Goal: Task Accomplishment & Management: Manage account settings

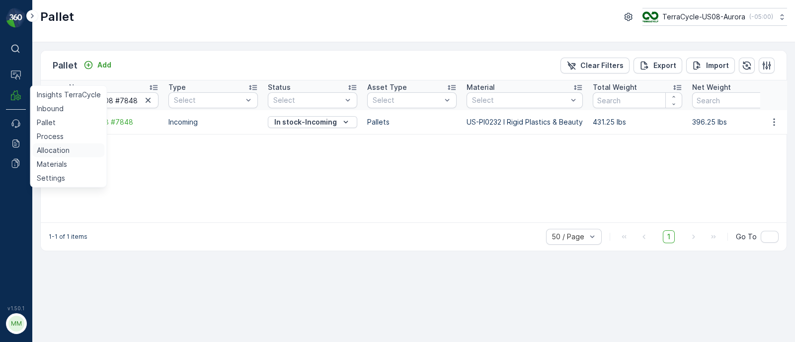
click at [60, 154] on p "Allocation" at bounding box center [53, 151] width 33 height 10
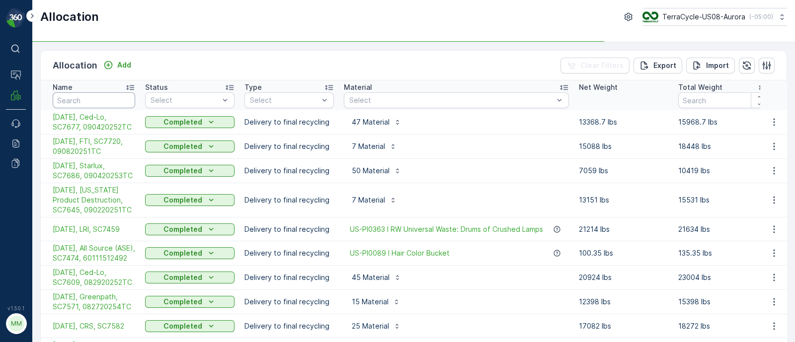
click at [91, 101] on input "text" at bounding box center [94, 100] width 82 height 16
click at [102, 104] on input "text" at bounding box center [94, 100] width 82 height 16
click at [77, 174] on span "[DATE], Starlux, SC7686, 090420253TC" at bounding box center [94, 171] width 82 height 20
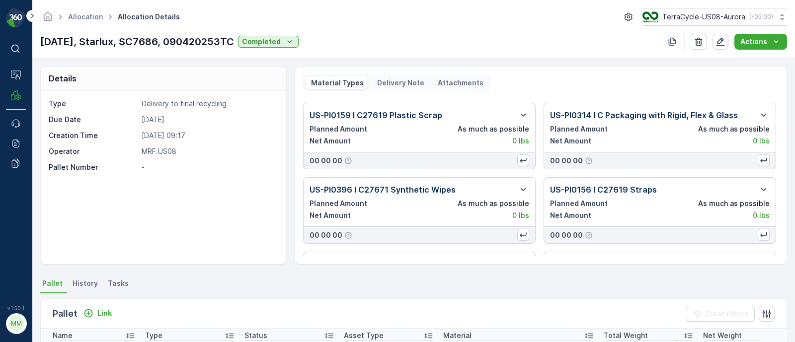
scroll to position [44, 0]
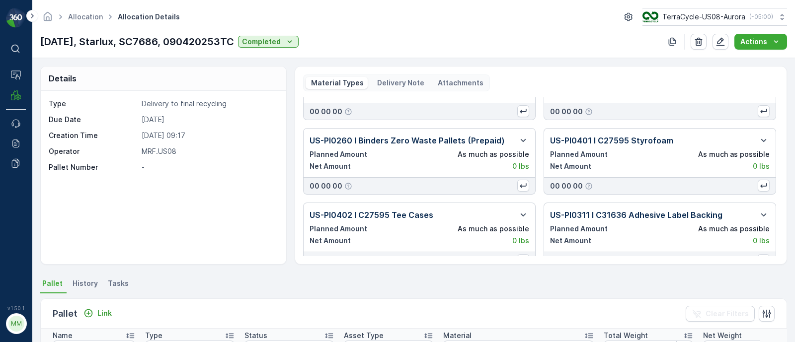
click at [402, 88] on div "Delivery Note" at bounding box center [400, 83] width 57 height 12
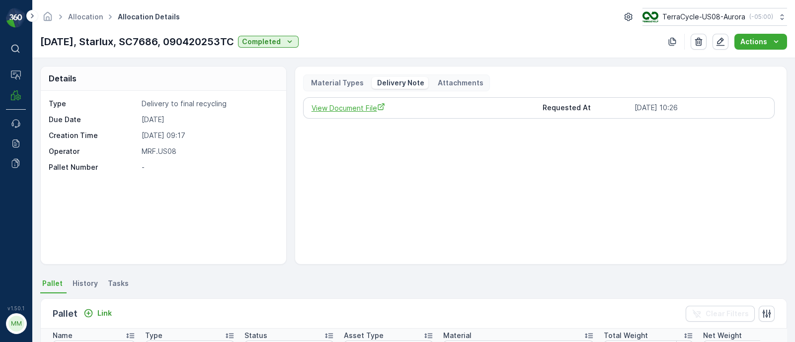
click at [374, 109] on span "View Document File" at bounding box center [423, 108] width 224 height 10
click at [72, 17] on link "Allocation" at bounding box center [85, 16] width 35 height 8
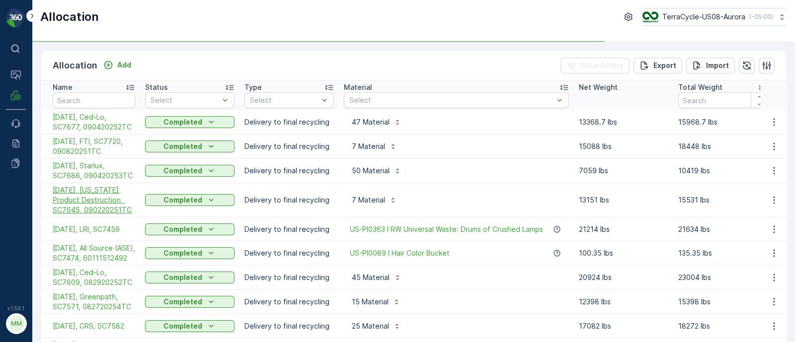
click at [87, 202] on span "[DATE], [US_STATE] Product Destruction, SC7645, 090220251TC" at bounding box center [94, 200] width 82 height 30
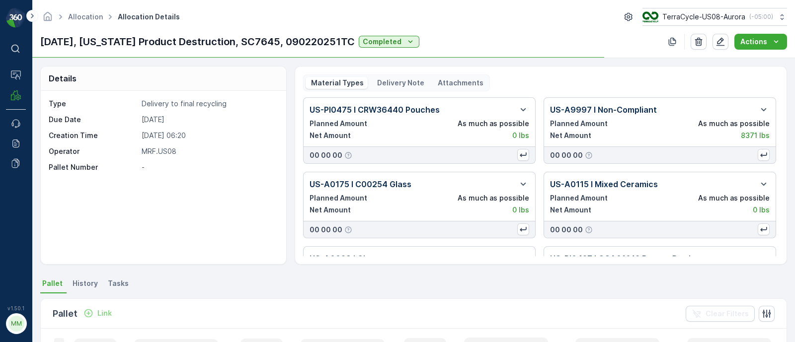
click at [401, 84] on p "Delivery Note" at bounding box center [400, 83] width 49 height 10
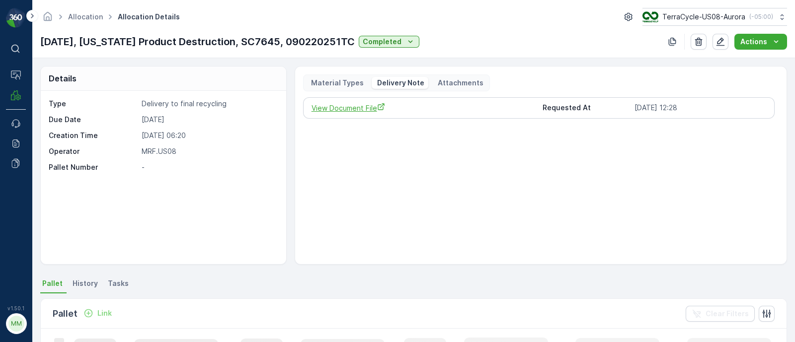
click at [358, 107] on span "View Document File" at bounding box center [423, 108] width 224 height 10
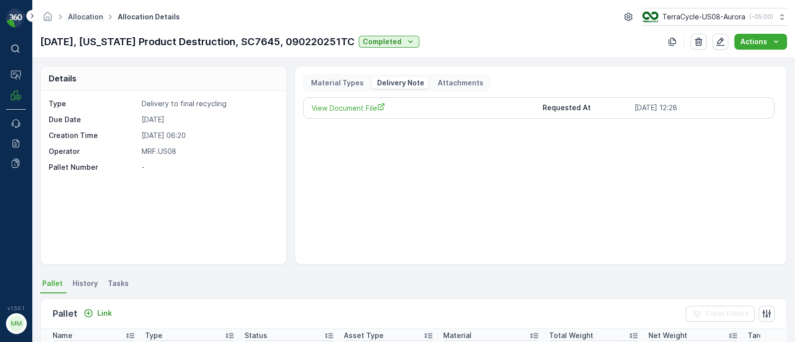
click at [90, 15] on link "Allocation" at bounding box center [85, 16] width 35 height 8
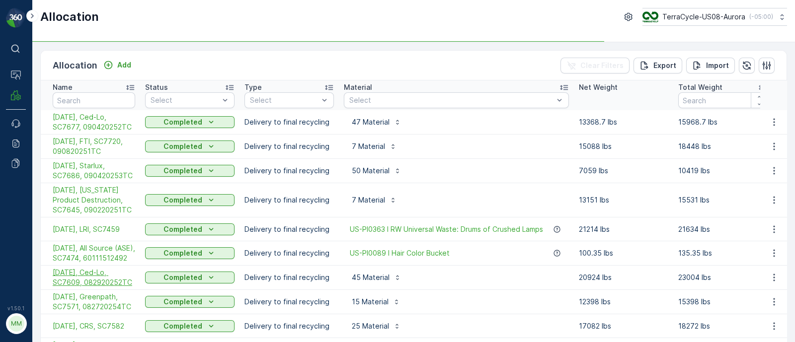
click at [101, 287] on span "[DATE], Ced-Lo, SC7609, 082920252TC" at bounding box center [94, 278] width 82 height 20
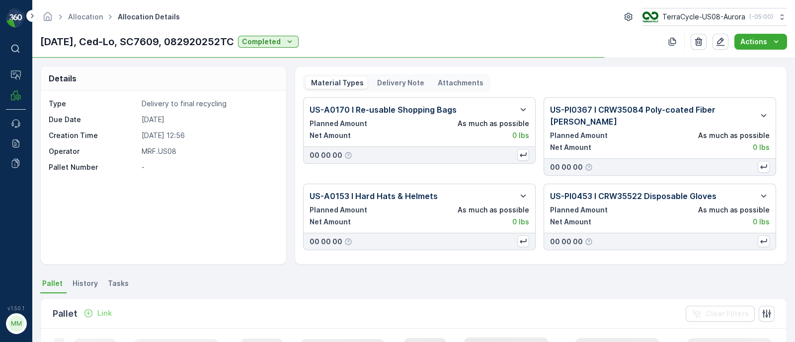
click at [394, 82] on p "Delivery Note" at bounding box center [400, 83] width 49 height 10
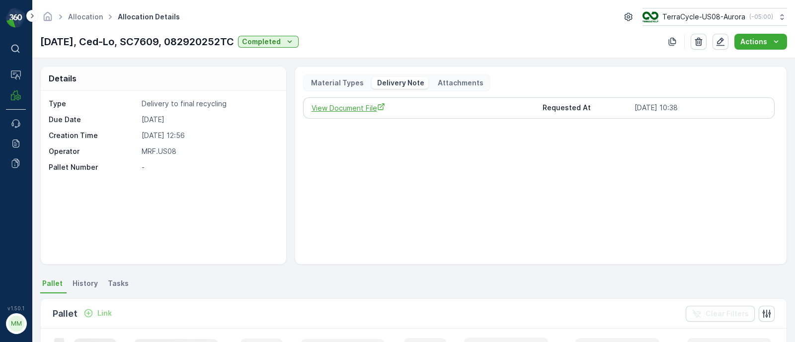
click at [365, 104] on span "View Document File" at bounding box center [423, 108] width 224 height 10
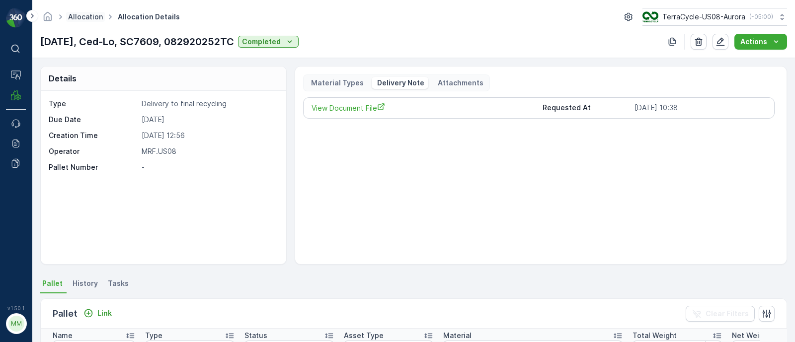
click at [89, 12] on link "Allocation" at bounding box center [85, 16] width 35 height 8
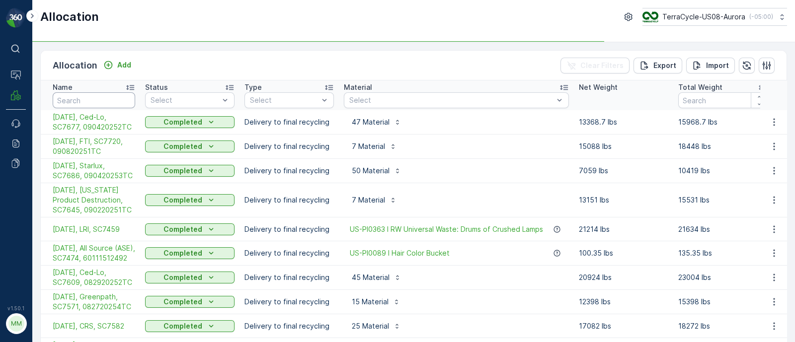
click at [101, 98] on input "text" at bounding box center [94, 100] width 82 height 16
type input "temp"
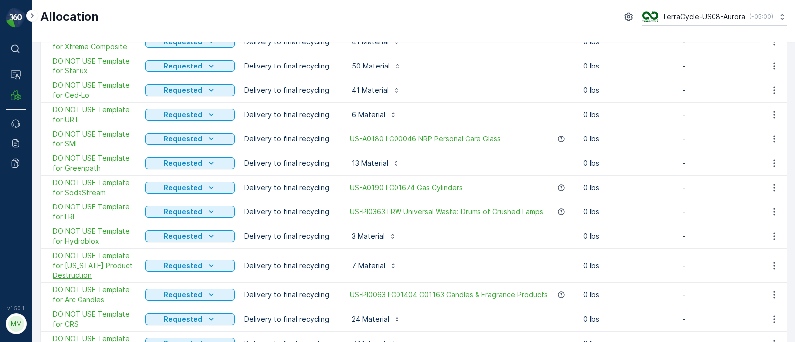
scroll to position [248, 0]
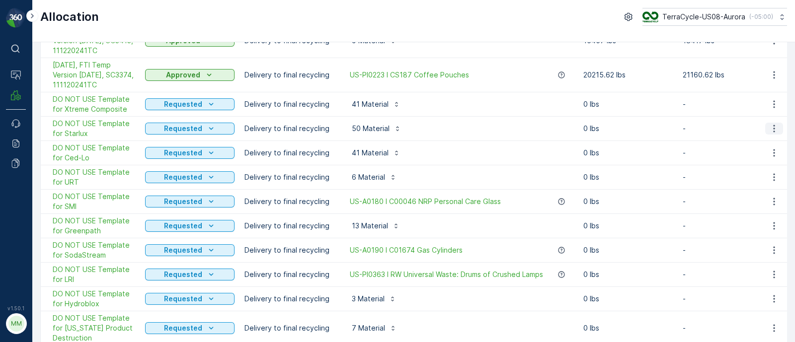
click at [776, 123] on button "button" at bounding box center [774, 129] width 18 height 12
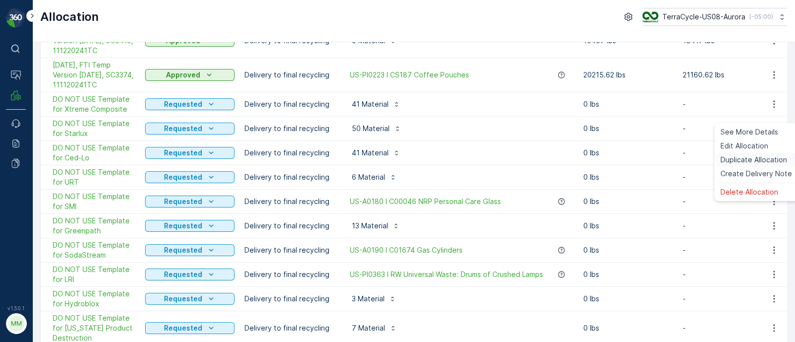
click at [744, 160] on span "Duplicate Allocation" at bounding box center [753, 160] width 67 height 10
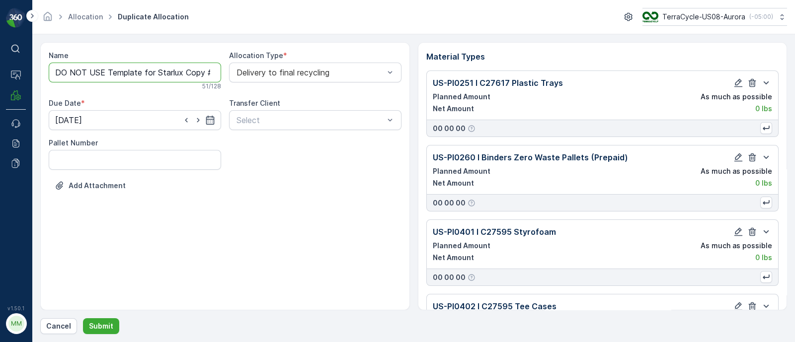
drag, startPoint x: 156, startPoint y: 72, endPoint x: 32, endPoint y: 81, distance: 125.1
click at [31, 86] on div "⌘B Operations MRF Events Reports Documents v 1.50.1 MM MRF.US08 Allocation Dupl…" at bounding box center [397, 171] width 795 height 342
drag, startPoint x: 119, startPoint y: 74, endPoint x: 347, endPoint y: 76, distance: 228.0
click at [347, 76] on div "Name [DATE], Starlux Copy #1757447077201 This name is available 37 / 128 Alloca…" at bounding box center [225, 129] width 353 height 157
paste input "SC7754 / Aurora/ 090920251TC"
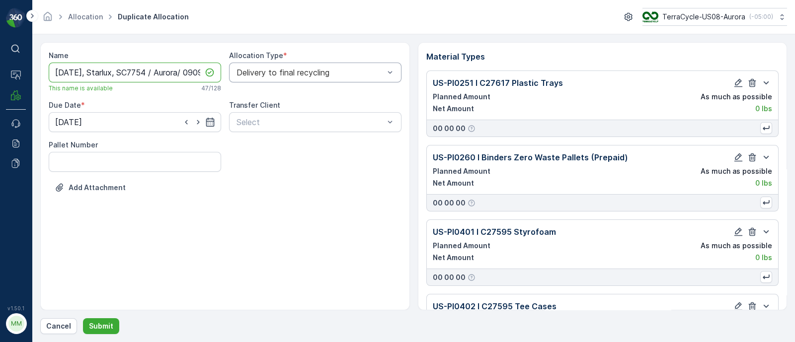
scroll to position [0, 44]
drag, startPoint x: 146, startPoint y: 74, endPoint x: 110, endPoint y: 73, distance: 35.8
click at [110, 73] on input "[DATE], Starlux, SC7754 / Aurora/ 090920251TC" at bounding box center [135, 73] width 172 height 20
type input "[DATE], Starlux, SC7754, 090920251TC"
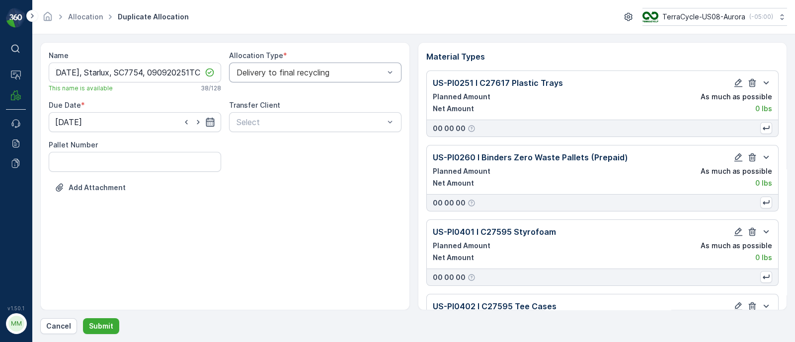
click at [211, 117] on icon "button" at bounding box center [210, 122] width 10 height 10
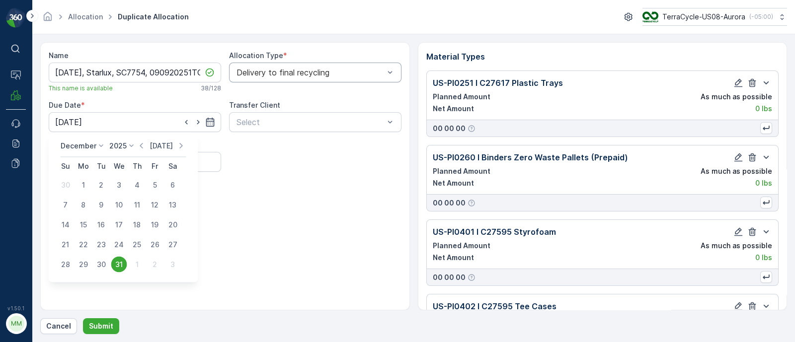
click at [153, 145] on p "[DATE]" at bounding box center [161, 146] width 23 height 10
click at [126, 206] on div "10" at bounding box center [119, 205] width 16 height 16
type input "[DATE]"
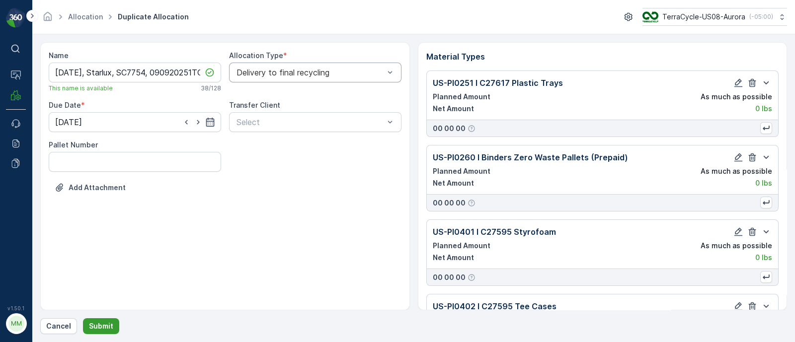
click at [109, 322] on p "Submit" at bounding box center [101, 326] width 24 height 10
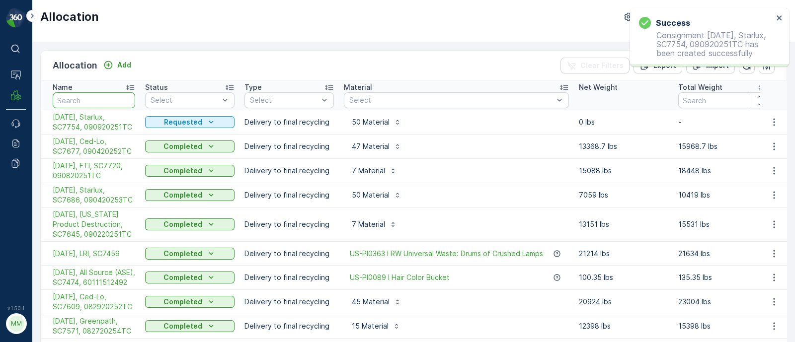
click at [71, 96] on input "text" at bounding box center [94, 100] width 82 height 16
paste input "SC7581"
type input "SC7581"
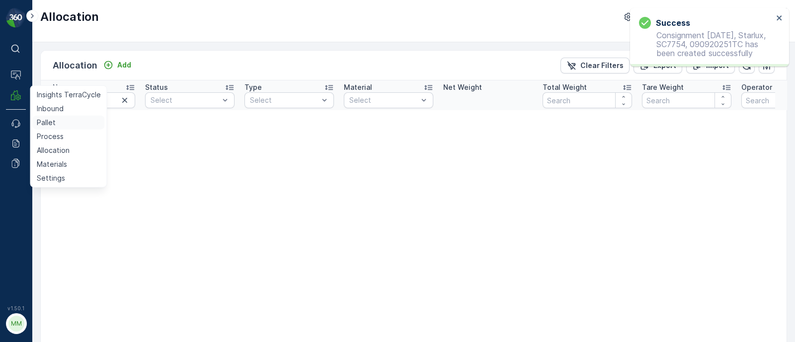
click at [56, 124] on link "Pallet" at bounding box center [69, 123] width 72 height 14
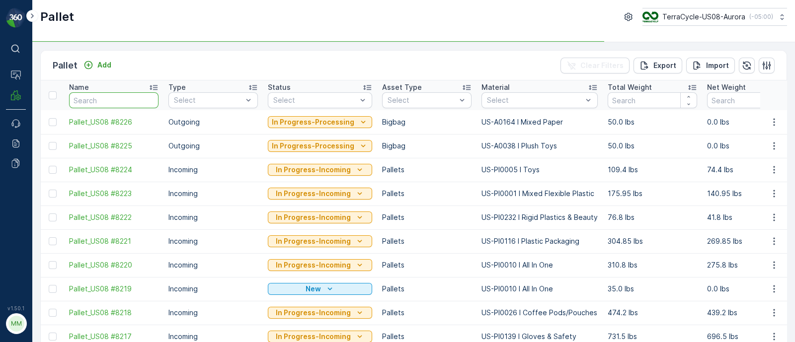
click at [89, 95] on input "text" at bounding box center [113, 100] width 89 height 16
paste input "SC7581"
type input "SC7581"
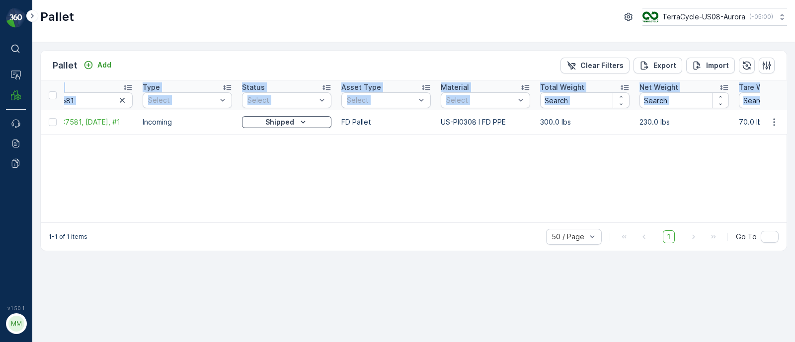
scroll to position [0, 92]
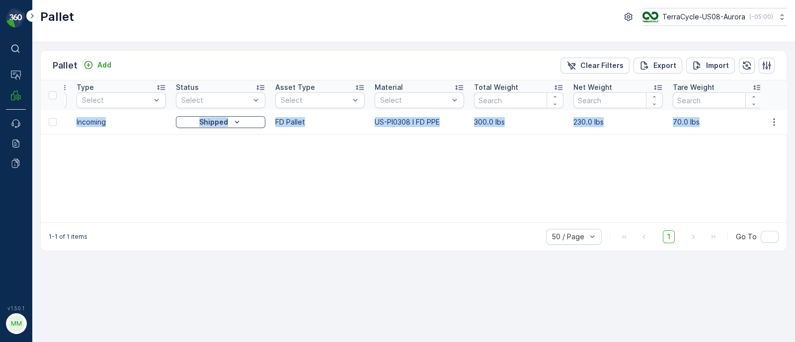
drag, startPoint x: 64, startPoint y: 122, endPoint x: 712, endPoint y: 126, distance: 648.3
copy tr "FD, SC7581, [DATE], #1 Incoming Shipped FD Pallet US-PI0308 I FD PPE 300.0 lbs …"
click at [118, 128] on td "Incoming" at bounding box center [121, 122] width 99 height 24
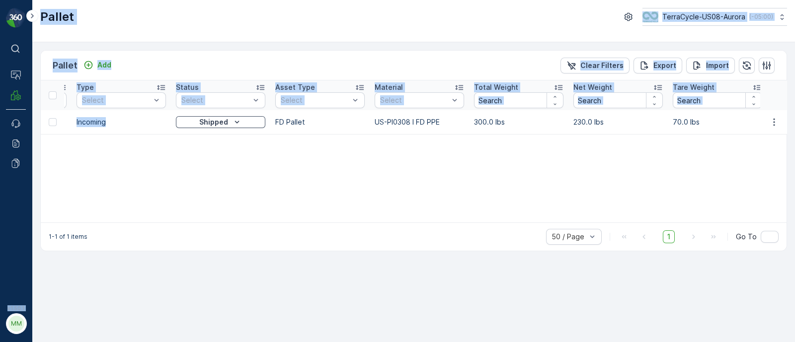
scroll to position [0, 0]
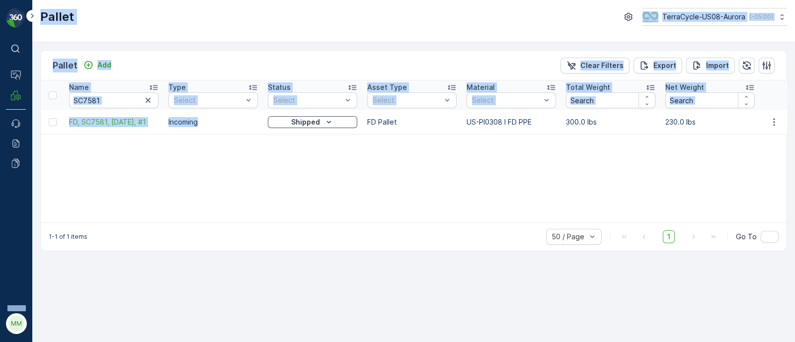
drag, startPoint x: 124, startPoint y: 123, endPoint x: 0, endPoint y: 124, distance: 124.2
click at [0, 124] on div "⌘B Operations MRF Events Reports Documents v 1.50.1 MM MRF.US08 Pallet TerraCyc…" at bounding box center [397, 171] width 795 height 342
click at [101, 100] on input "SC7581" at bounding box center [113, 100] width 89 height 16
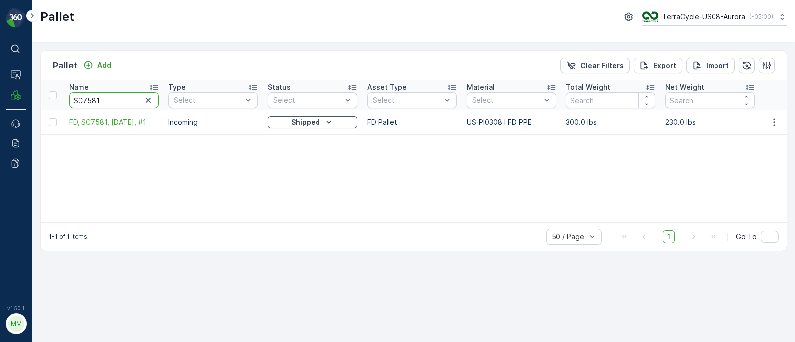
drag, startPoint x: 109, startPoint y: 99, endPoint x: 27, endPoint y: 100, distance: 82.5
click at [27, 100] on div "⌘B Operations MRF Events Reports Documents v 1.50.1 MM MRF.US08 Pallet TerraCyc…" at bounding box center [397, 171] width 795 height 342
paste input "47"
type input "SC7471"
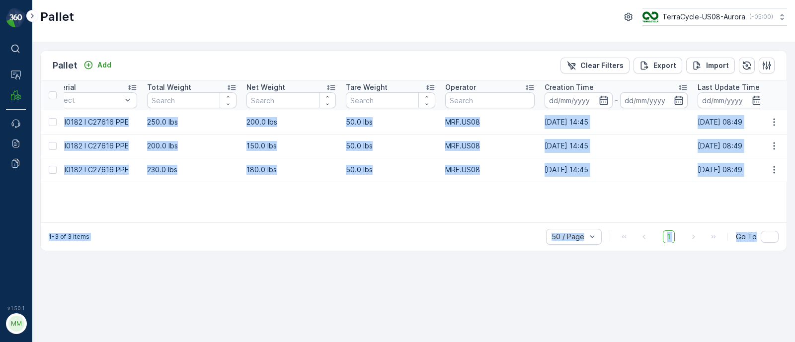
scroll to position [0, 1051]
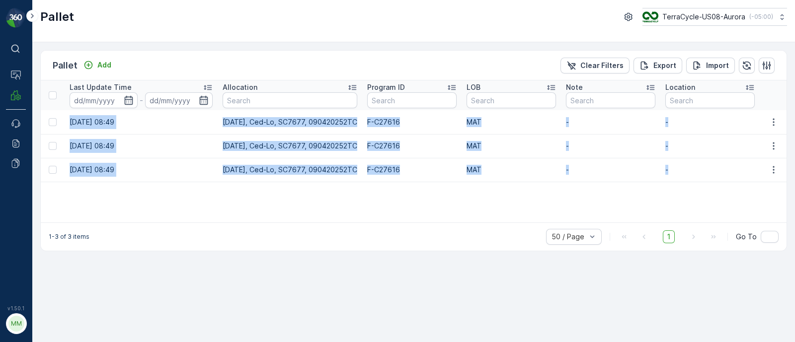
drag, startPoint x: 68, startPoint y: 120, endPoint x: 735, endPoint y: 170, distance: 669.0
copy tbody "FD, SC7471, [DATE], #3 Incoming Shipped FD Pallet US-PI0182 I C27616 PPE 250.0 …"
click at [83, 157] on td "[DATE] 08:49" at bounding box center [141, 146] width 153 height 24
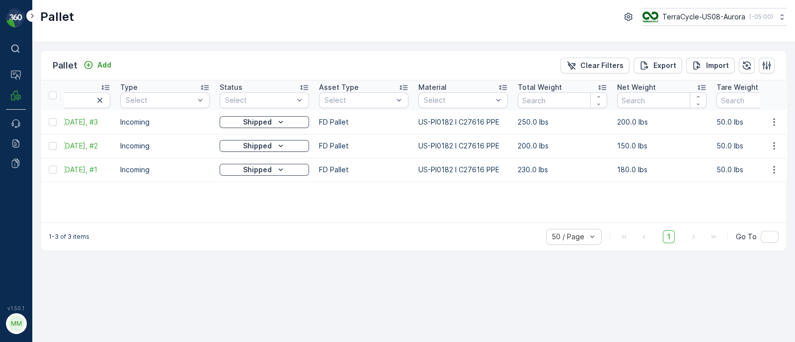
scroll to position [0, 0]
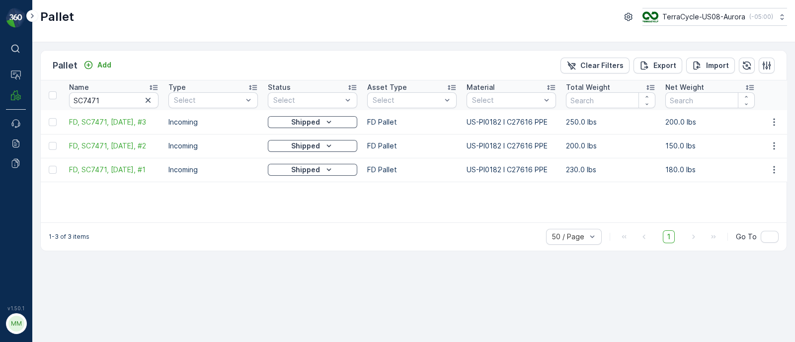
drag, startPoint x: 138, startPoint y: 146, endPoint x: 0, endPoint y: 133, distance: 138.3
click at [0, 133] on div "⌘B Operations MRF Events Reports Documents v 1.50.1 MM MRF.US08 Pallet TerraCyc…" at bounding box center [397, 171] width 795 height 342
click at [105, 100] on input "SC7471" at bounding box center [113, 100] width 89 height 16
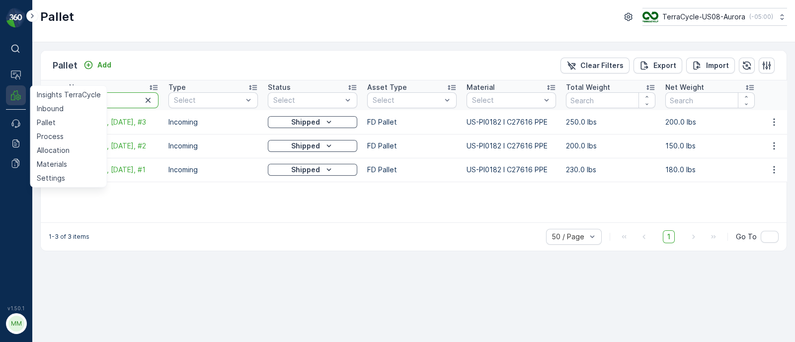
drag, startPoint x: 110, startPoint y: 99, endPoint x: 15, endPoint y: 100, distance: 95.4
click at [15, 100] on div "⌘B Operations MRF Insights TerraCycle Inbound Pallet Process Allocation Materia…" at bounding box center [397, 171] width 795 height 342
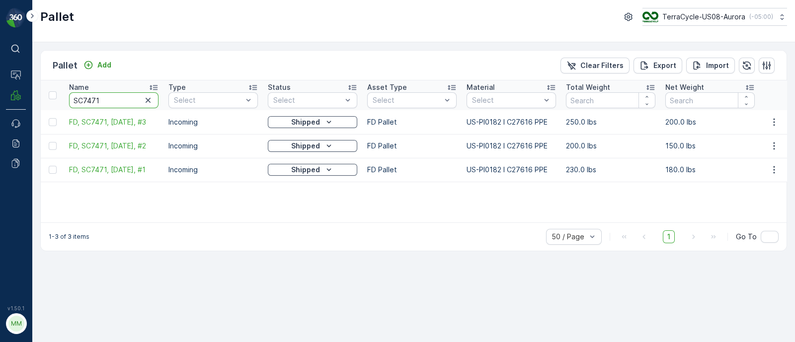
paste input "723"
type input "SC7723"
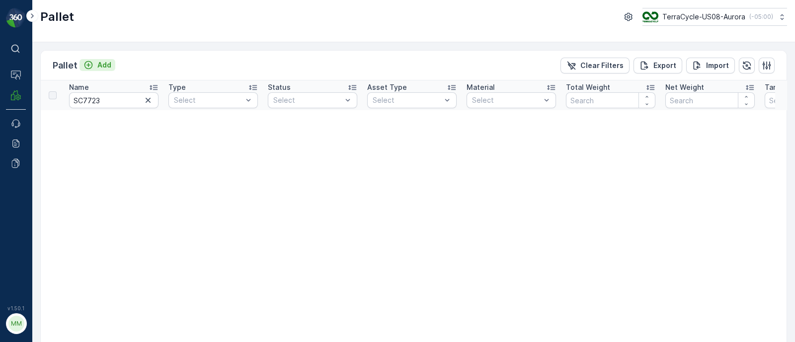
click at [105, 66] on p "Add" at bounding box center [104, 65] width 14 height 10
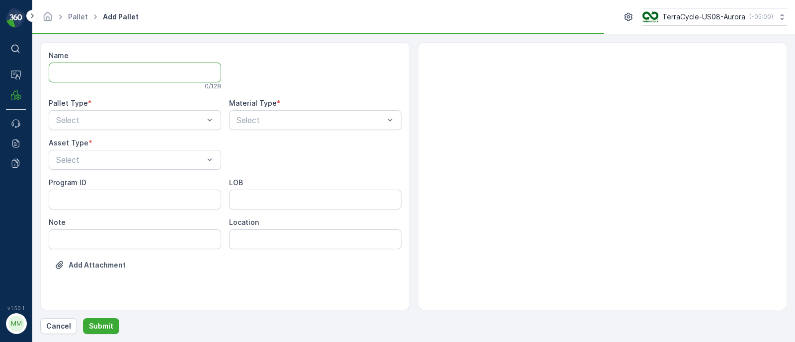
click at [109, 64] on input "Name" at bounding box center [135, 73] width 172 height 20
paste input "SC7723"
type input "FD, SC7723, [DATE], #1"
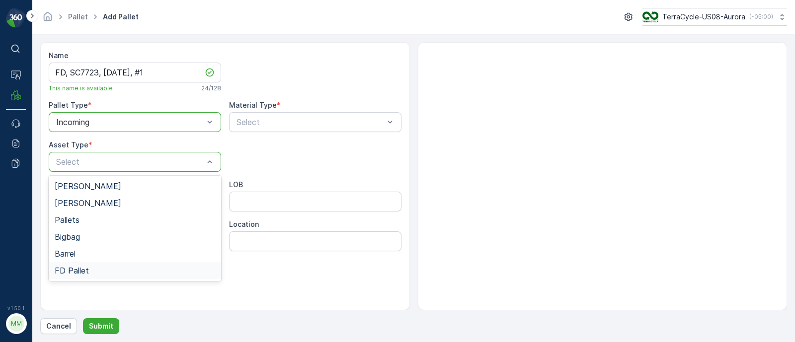
click at [75, 274] on span "FD Pallet" at bounding box center [72, 270] width 34 height 9
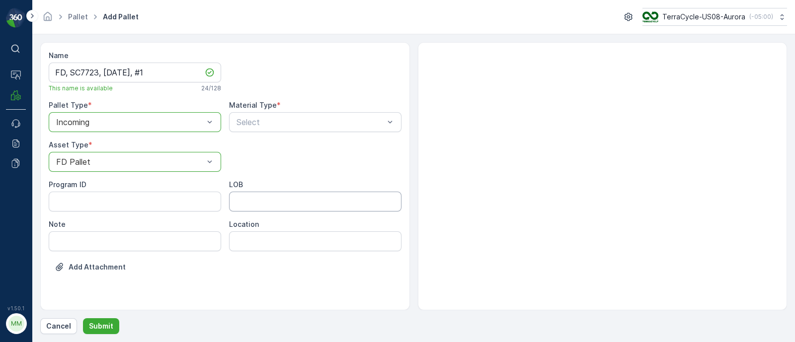
click at [254, 210] on input "LOB" at bounding box center [315, 202] width 172 height 20
type input "MAT"
click at [96, 202] on ID "Program ID" at bounding box center [135, 202] width 172 height 20
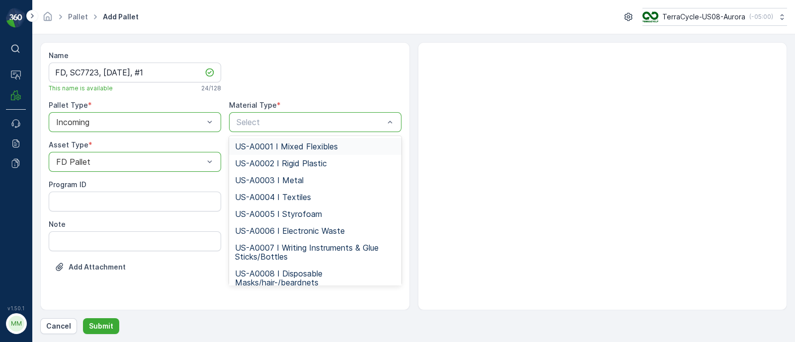
type input "US-PI0485 I C27674 Display Cases"
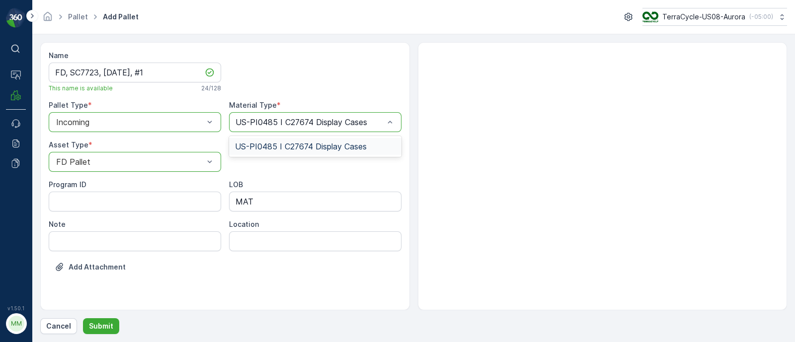
click at [343, 145] on span "US-PI0485 I C27674 Display Cases" at bounding box center [301, 146] width 132 height 9
click at [140, 195] on ID "Program ID" at bounding box center [135, 202] width 172 height 20
click at [110, 195] on ID "Program ID" at bounding box center [135, 202] width 172 height 20
paste ID "F-C27674"
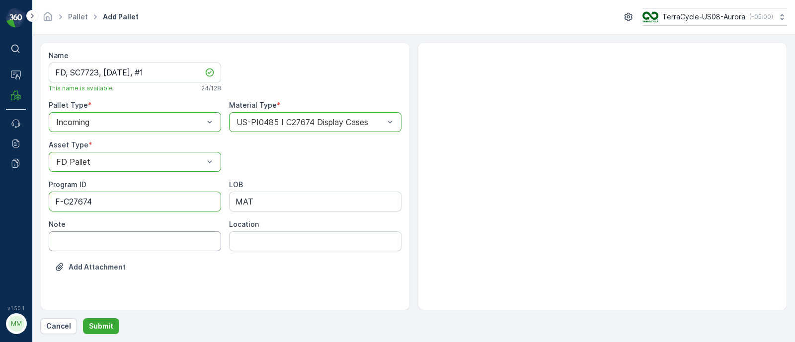
type ID "F-C27674"
click at [80, 237] on input "Note" at bounding box center [135, 241] width 172 height 20
click at [642, 85] on div at bounding box center [603, 176] width 370 height 268
click at [168, 73] on input "FD, SC7723, [DATE], #1" at bounding box center [135, 73] width 172 height 20
drag, startPoint x: 77, startPoint y: 71, endPoint x: 215, endPoint y: 55, distance: 138.0
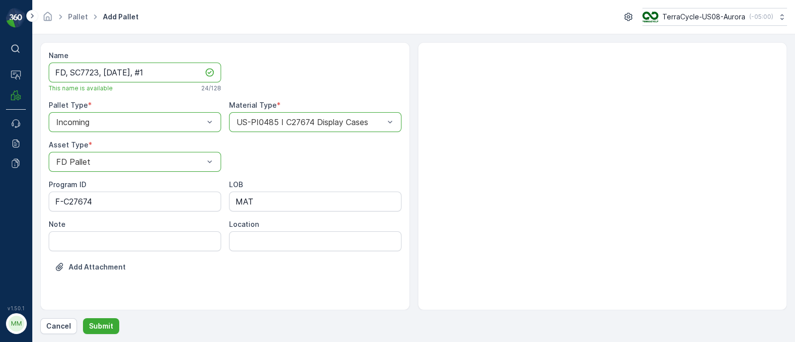
click at [215, 55] on div "Name FD, SC7723, [DATE], #1 This name is available 24 / 128" at bounding box center [135, 72] width 172 height 42
click at [167, 73] on input "FD, SC7723, [DATE], #1" at bounding box center [135, 73] width 172 height 20
click at [105, 323] on p "Submit" at bounding box center [101, 326] width 24 height 10
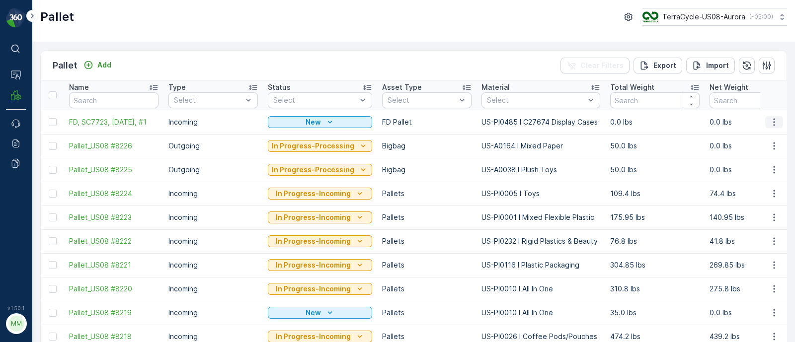
click at [773, 122] on icon "button" at bounding box center [773, 121] width 1 height 7
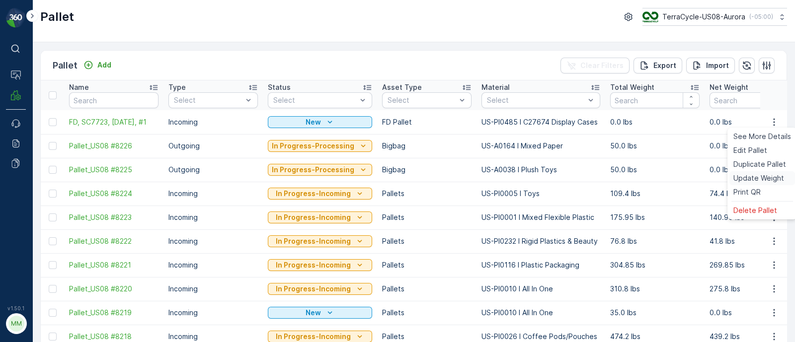
click at [755, 175] on span "Update Weight" at bounding box center [758, 178] width 51 height 10
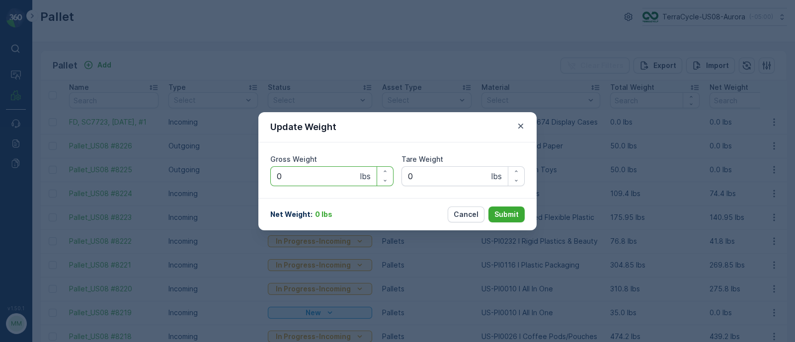
drag, startPoint x: 298, startPoint y: 183, endPoint x: 269, endPoint y: 181, distance: 28.9
click at [269, 181] on div "Gross Weight 0 lbs Tare Weight 0 lbs" at bounding box center [397, 171] width 278 height 56
type Weight "59"
drag, startPoint x: 420, startPoint y: 180, endPoint x: 405, endPoint y: 179, distance: 14.9
click at [405, 179] on Weight "0" at bounding box center [462, 176] width 123 height 20
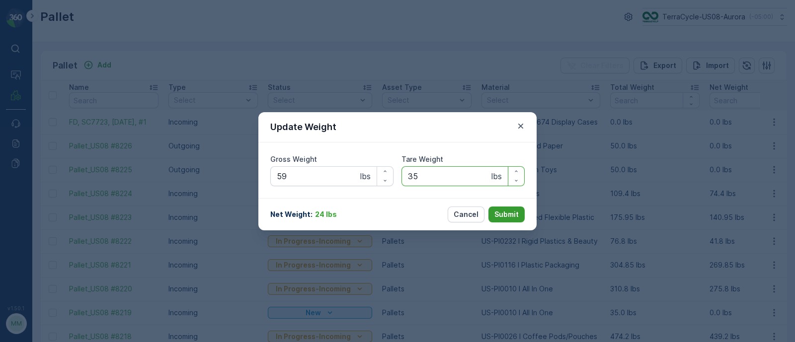
type Weight "35"
click at [513, 213] on p "Submit" at bounding box center [506, 215] width 24 height 10
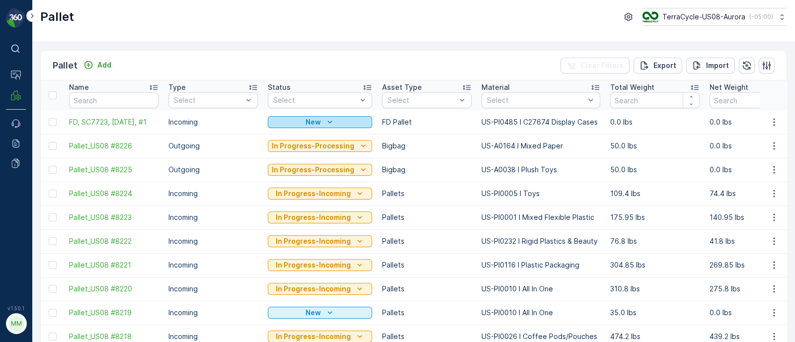
click at [297, 125] on div "New" at bounding box center [320, 122] width 96 height 10
click at [320, 119] on div "New" at bounding box center [320, 122] width 96 height 10
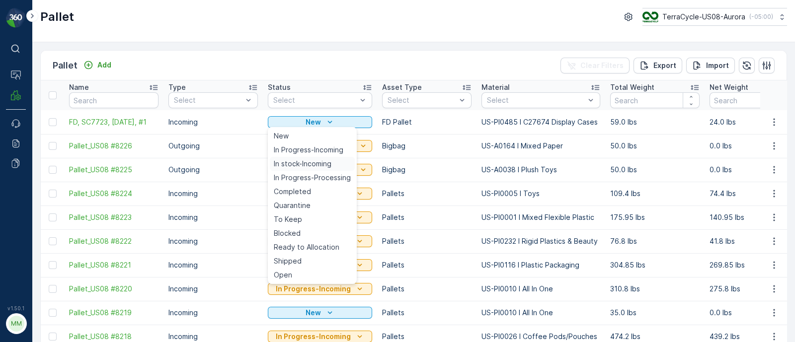
click at [315, 162] on span "In stock-Incoming" at bounding box center [303, 164] width 58 height 10
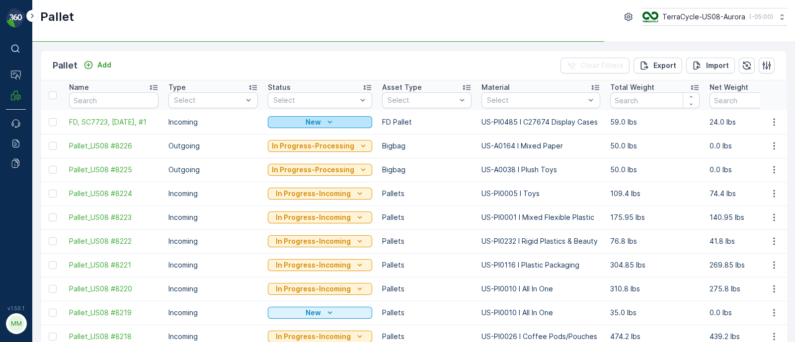
click at [327, 120] on icon "New" at bounding box center [330, 122] width 10 height 10
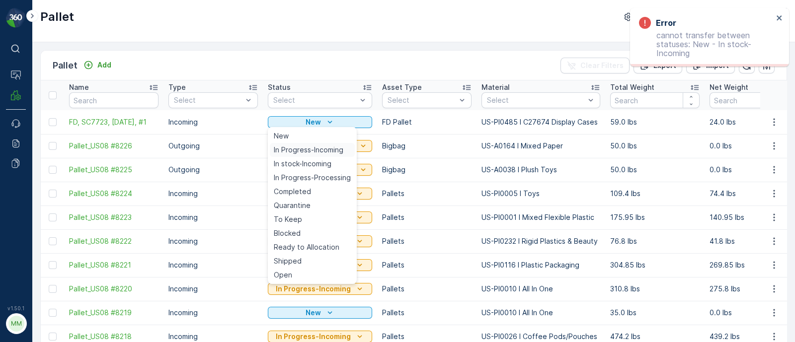
click at [326, 147] on span "In Progress-Incoming" at bounding box center [309, 150] width 70 height 10
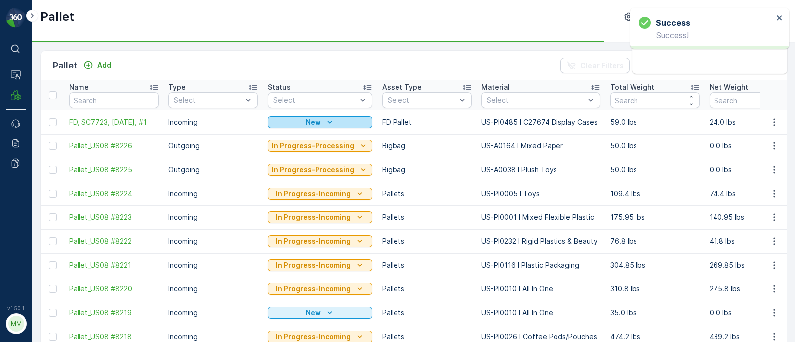
click at [335, 120] on div "New" at bounding box center [320, 122] width 96 height 10
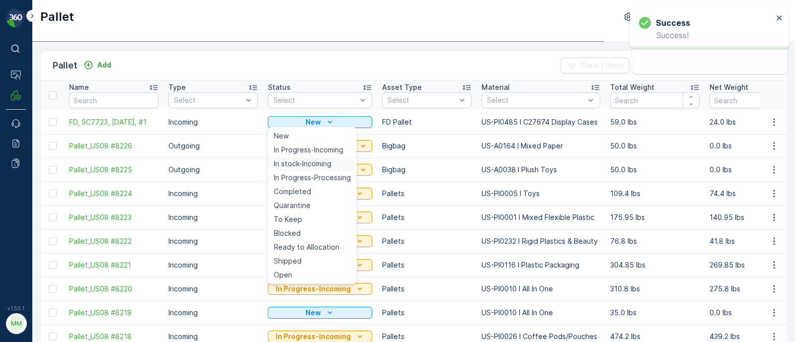
click at [328, 163] on span "In stock-Incoming" at bounding box center [303, 164] width 58 height 10
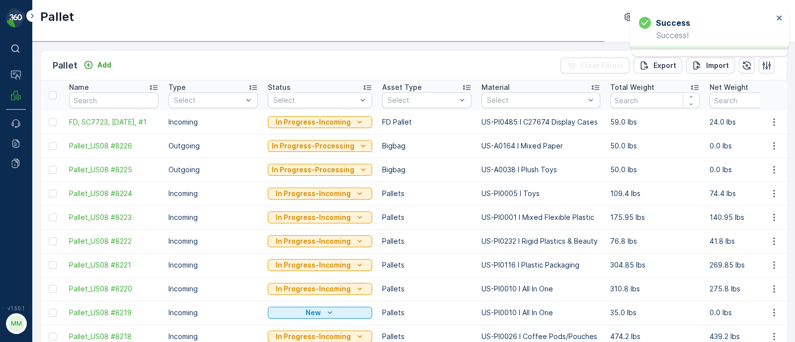
click at [330, 121] on p "In Progress-Incoming" at bounding box center [313, 122] width 75 height 10
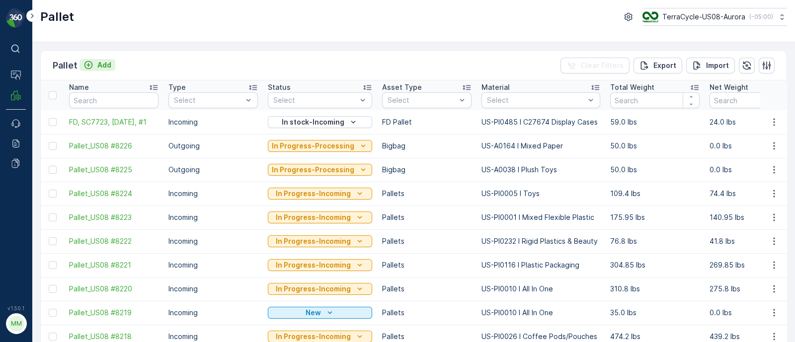
click at [103, 63] on p "Add" at bounding box center [104, 65] width 14 height 10
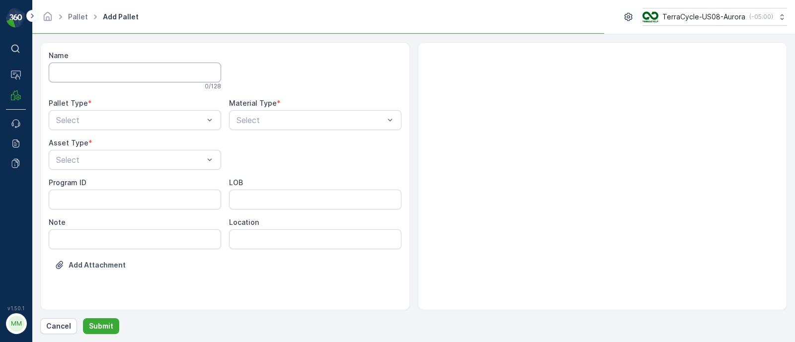
click at [115, 76] on input "Name" at bounding box center [135, 73] width 172 height 20
type input "FD,"
click at [114, 74] on input "FD," at bounding box center [135, 73] width 172 height 20
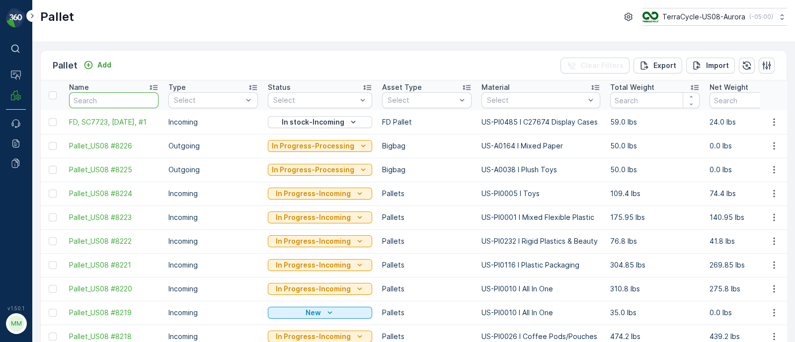
click at [100, 100] on input "text" at bounding box center [113, 100] width 89 height 16
click at [98, 99] on input "text" at bounding box center [113, 100] width 89 height 16
type input "sc7723"
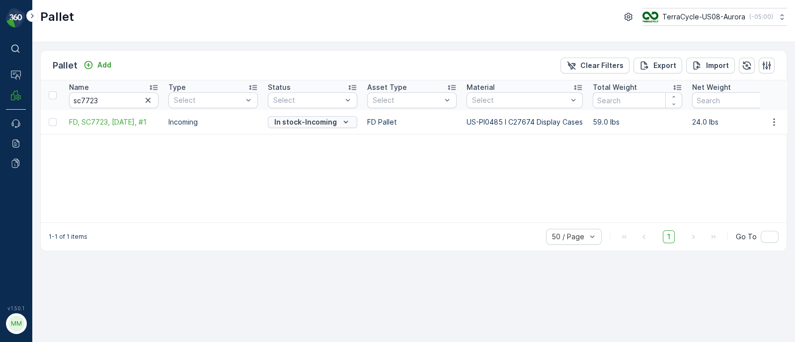
click at [325, 119] on p "In stock-Incoming" at bounding box center [305, 122] width 63 height 10
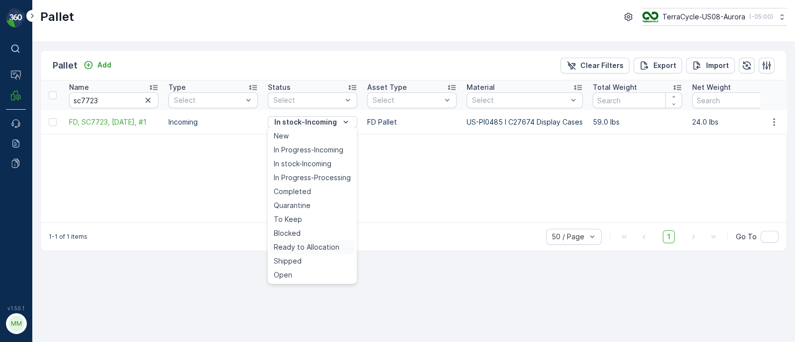
click at [294, 250] on span "Ready to Allocation" at bounding box center [307, 247] width 66 height 10
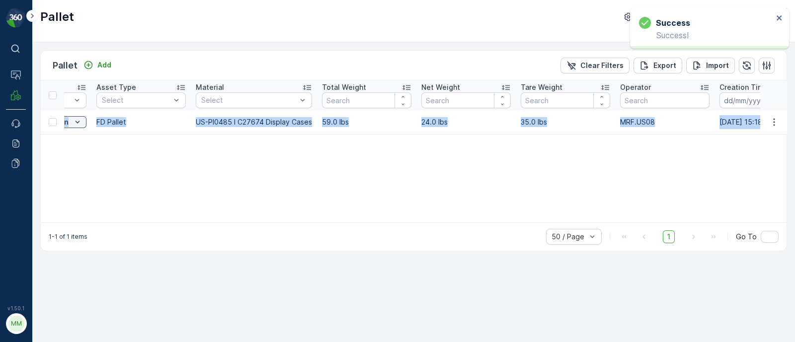
scroll to position [0, 460]
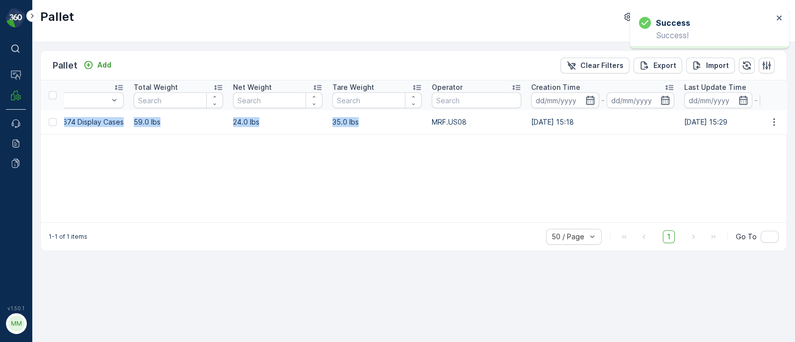
drag, startPoint x: 67, startPoint y: 124, endPoint x: 365, endPoint y: 120, distance: 298.6
click at [365, 120] on tr "FD, SC7723, [DATE], #1 Incoming Ready to Allocation FD Pallet US-PI0485 I C2767…" at bounding box center [468, 122] width 1774 height 24
copy tr "FD, SC7723, [DATE], #1 Incoming Ready to Allocation FD Pallet US-PI0485 I C2767…"
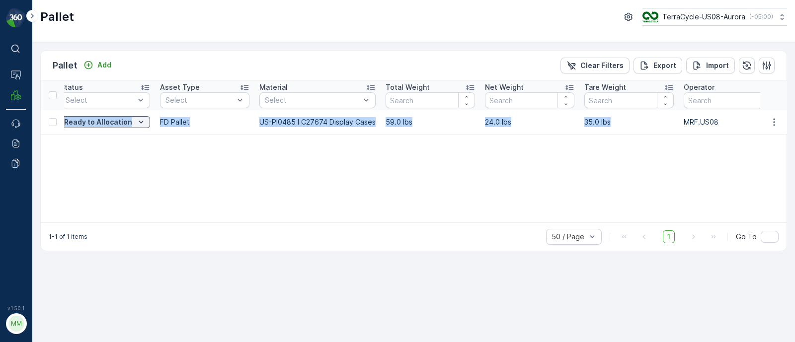
scroll to position [0, 0]
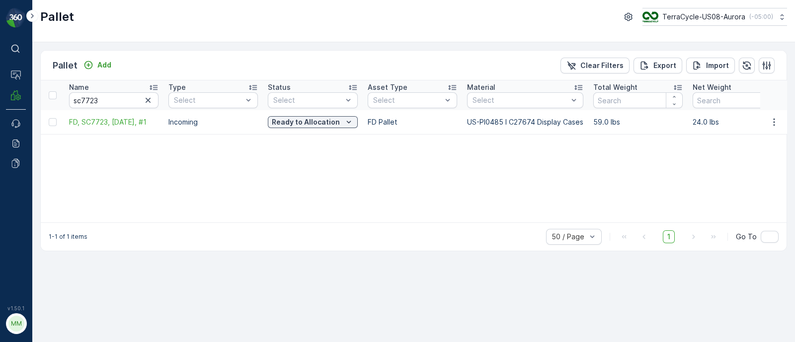
click at [122, 168] on div "Name sc7723 Type Select Status Select Asset Type Select Material Select Total W…" at bounding box center [414, 151] width 746 height 142
drag, startPoint x: 120, startPoint y: 98, endPoint x: 64, endPoint y: 99, distance: 56.6
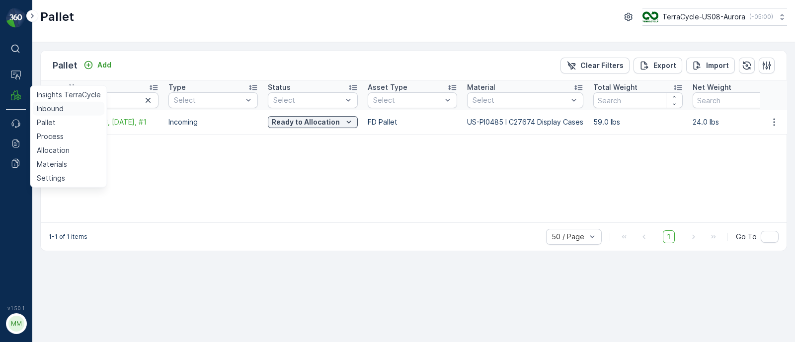
click at [50, 107] on p "Inbound" at bounding box center [50, 109] width 27 height 10
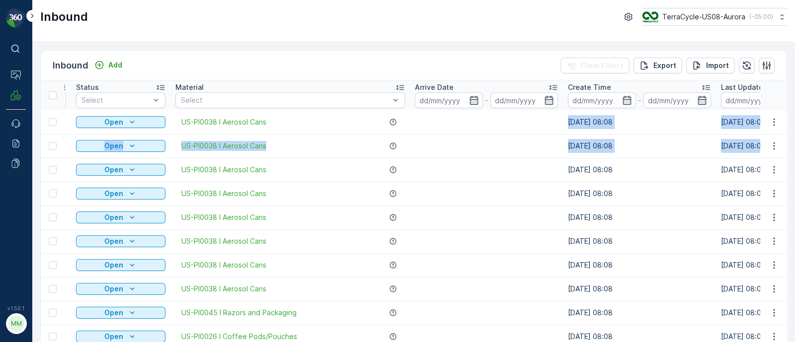
scroll to position [0, 812]
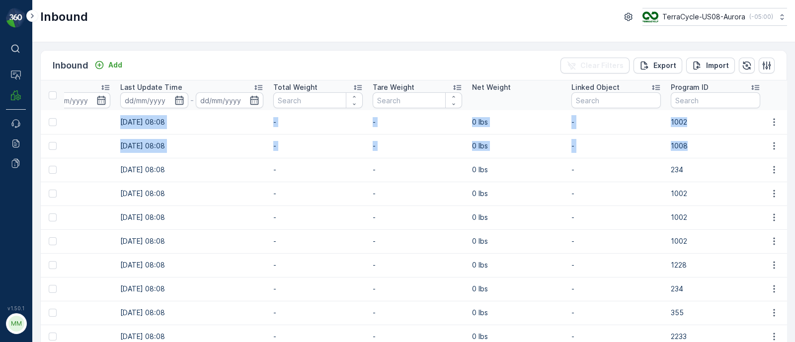
drag, startPoint x: 615, startPoint y: 125, endPoint x: 831, endPoint y: 139, distance: 216.5
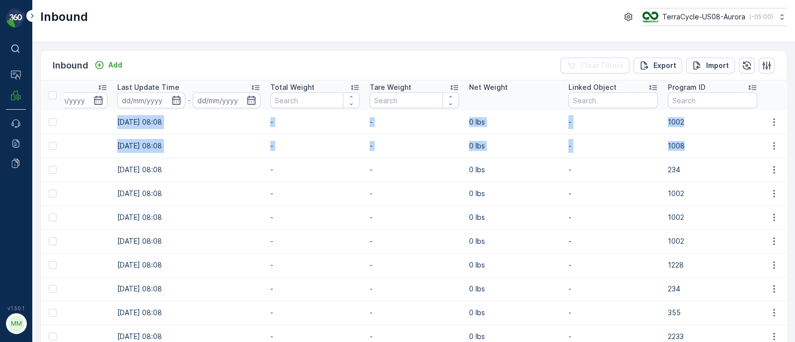
click at [794, 139] on html "⌘B Operations MRF Events Reports Documents v 1.50.1 MM MRF.US08 Inbound TerraCy…" at bounding box center [397, 171] width 795 height 342
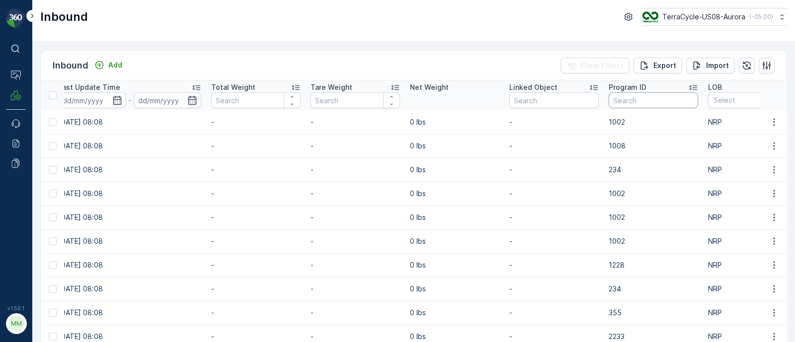
click at [635, 101] on input "text" at bounding box center [653, 100] width 89 height 16
paste input "264"
type input "264"
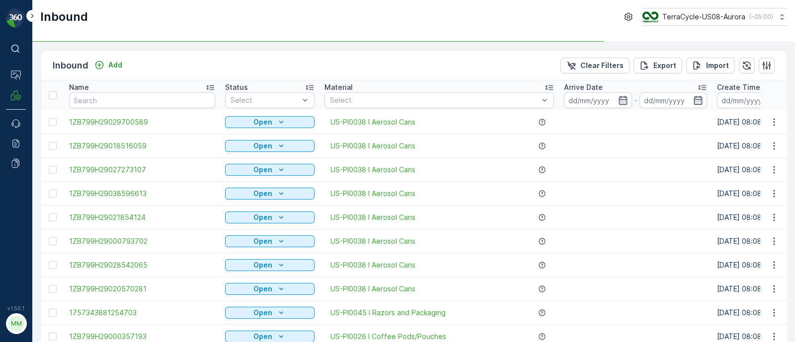
drag, startPoint x: 131, startPoint y: 121, endPoint x: 0, endPoint y: 132, distance: 131.1
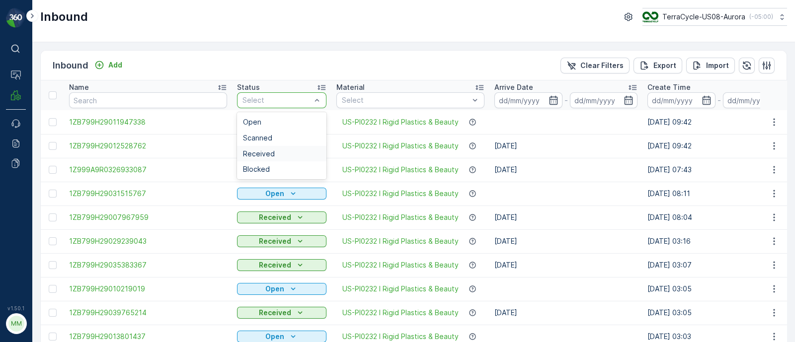
click at [256, 151] on span "Received" at bounding box center [259, 154] width 32 height 8
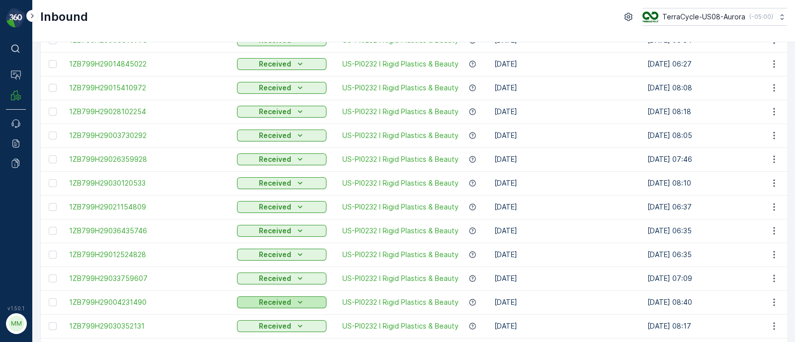
scroll to position [1001, 0]
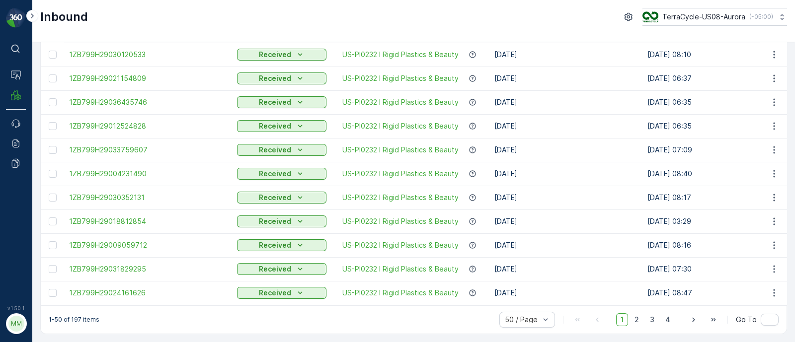
click at [299, 307] on div "1-50 of 197 items 50 / Page 1 2 3 4 Go To" at bounding box center [414, 320] width 746 height 28
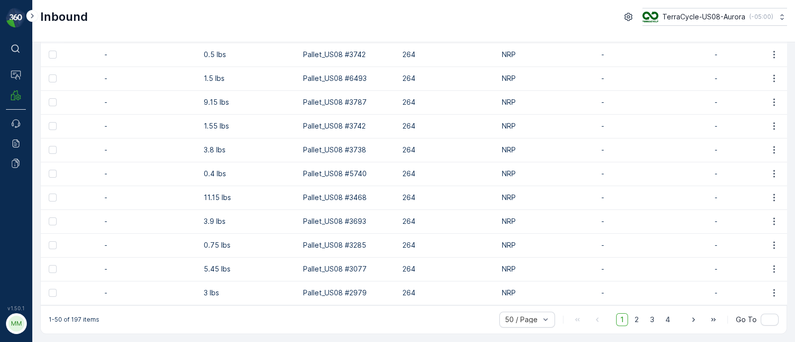
scroll to position [0, 984]
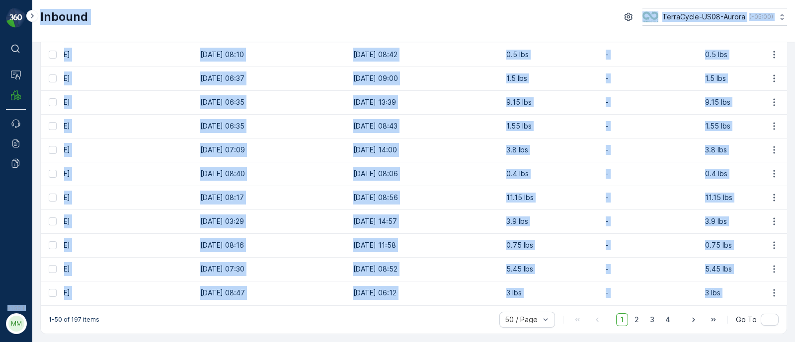
drag, startPoint x: 481, startPoint y: 300, endPoint x: 1, endPoint y: 295, distance: 480.4
click at [1, 295] on div "⌘B Operations MRF Events Reports Documents v 1.50.1 MM MRF.US08 Inbound TerraCy…" at bounding box center [397, 171] width 795 height 342
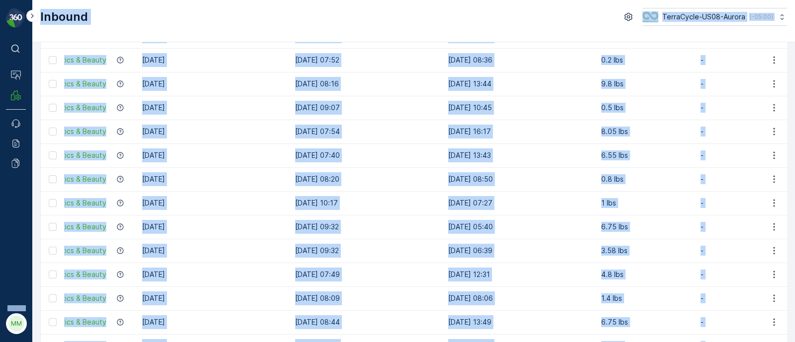
scroll to position [256, 0]
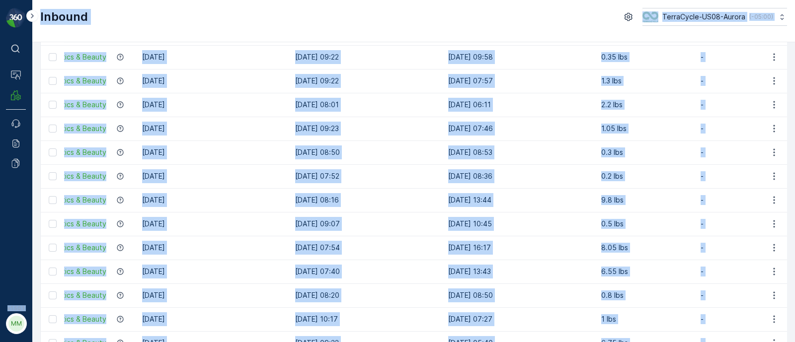
click at [232, 206] on td "[DATE]" at bounding box center [213, 200] width 153 height 24
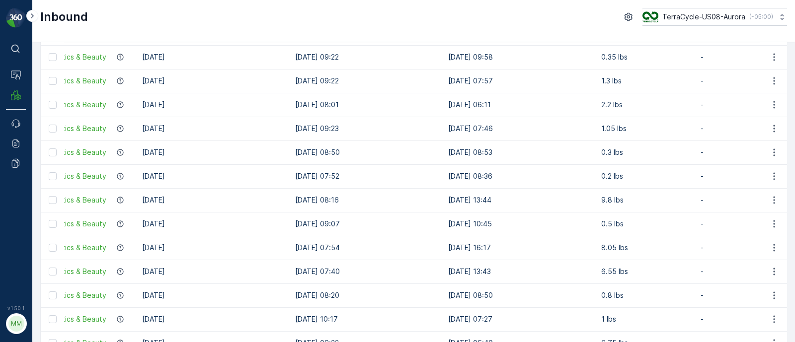
scroll to position [0, 0]
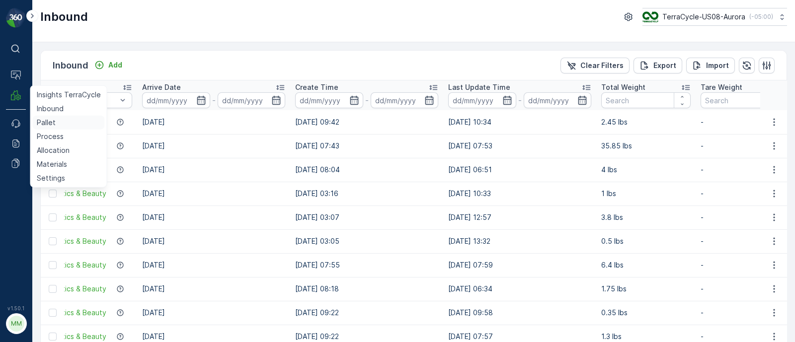
click at [51, 120] on p "Pallet" at bounding box center [46, 123] width 19 height 10
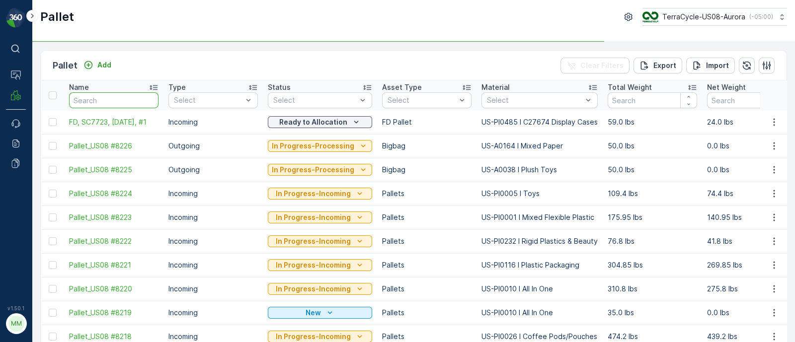
click at [83, 95] on input "text" at bounding box center [113, 100] width 89 height 16
